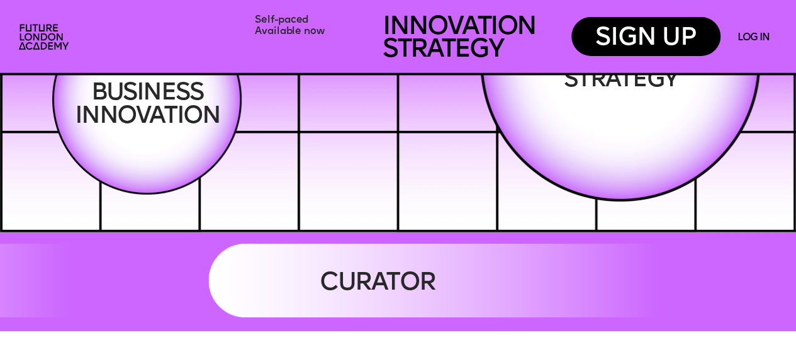
scroll to position [2013, 0]
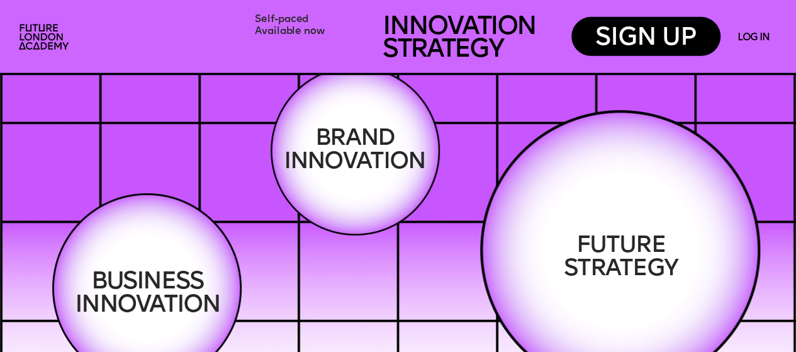
click at [382, 154] on span "INNOVATION" at bounding box center [354, 165] width 142 height 23
click at [648, 216] on img at bounding box center [620, 250] width 280 height 280
click at [651, 216] on img at bounding box center [620, 250] width 280 height 280
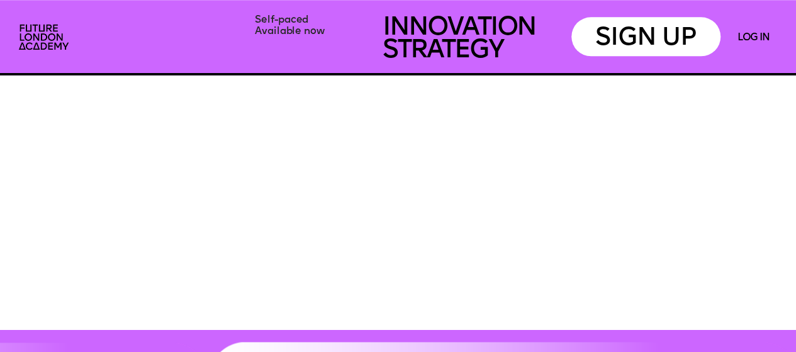
scroll to position [3145, 0]
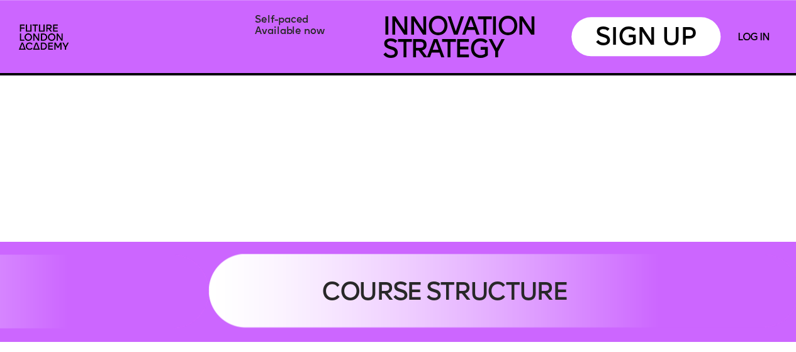
click at [645, 37] on div "SIGN UP" at bounding box center [645, 36] width 149 height 39
